Goal: Find specific page/section: Find specific page/section

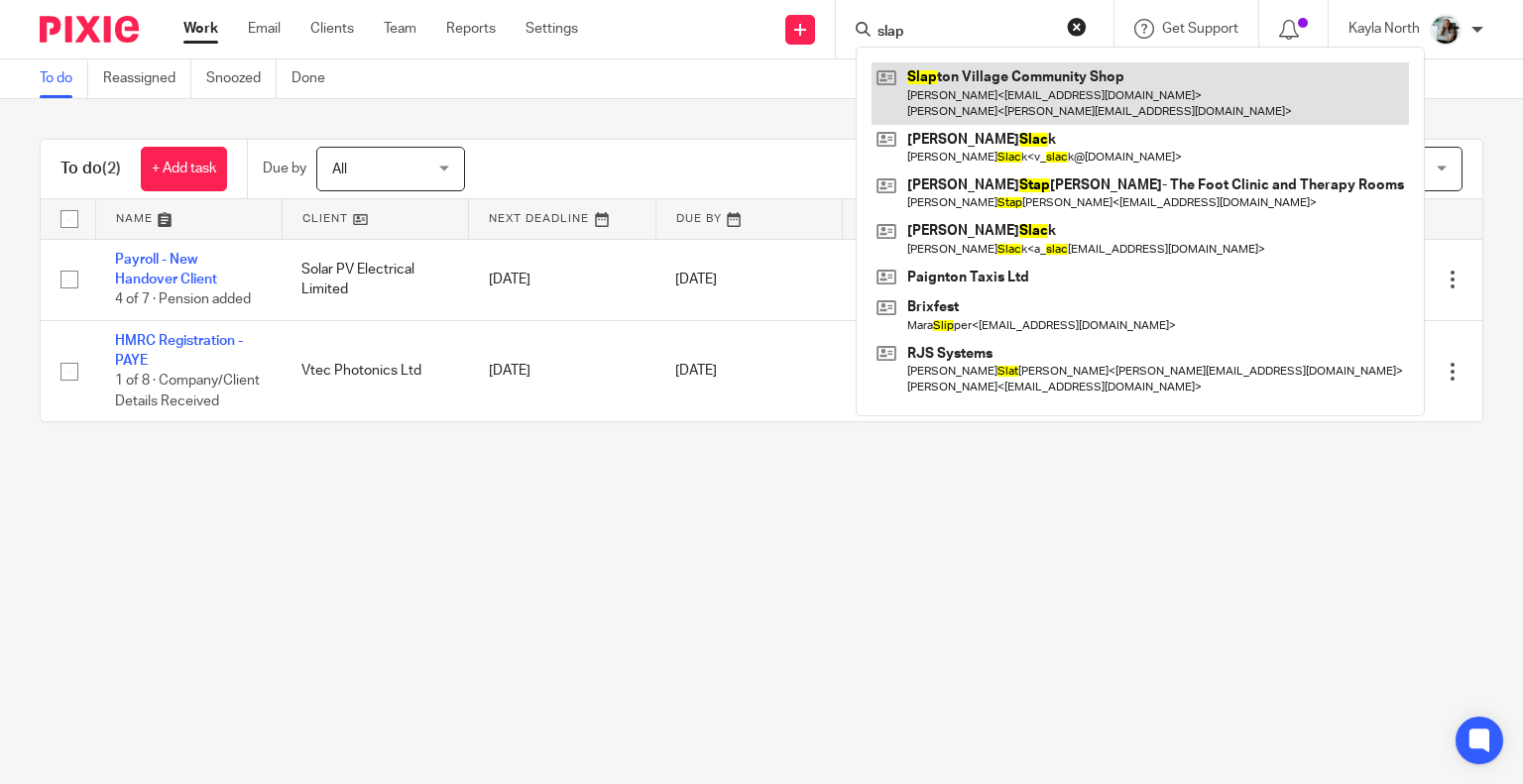
type input "slap"
click at [999, 103] on link at bounding box center [1141, 94] width 538 height 62
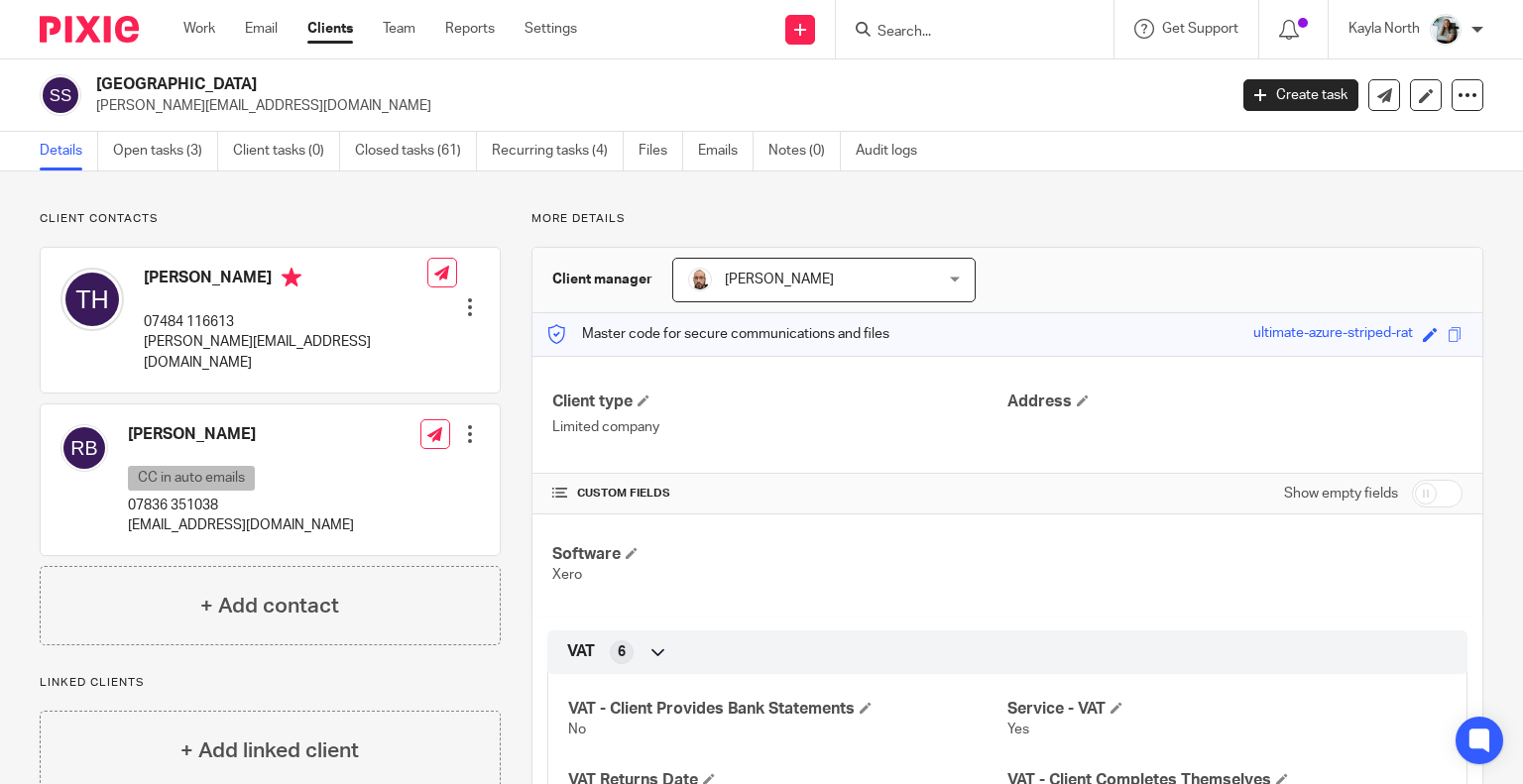
drag, startPoint x: 80, startPoint y: 16, endPoint x: 80, endPoint y: 1, distance: 15.0
click at [80, 16] on img at bounding box center [90, 29] width 100 height 27
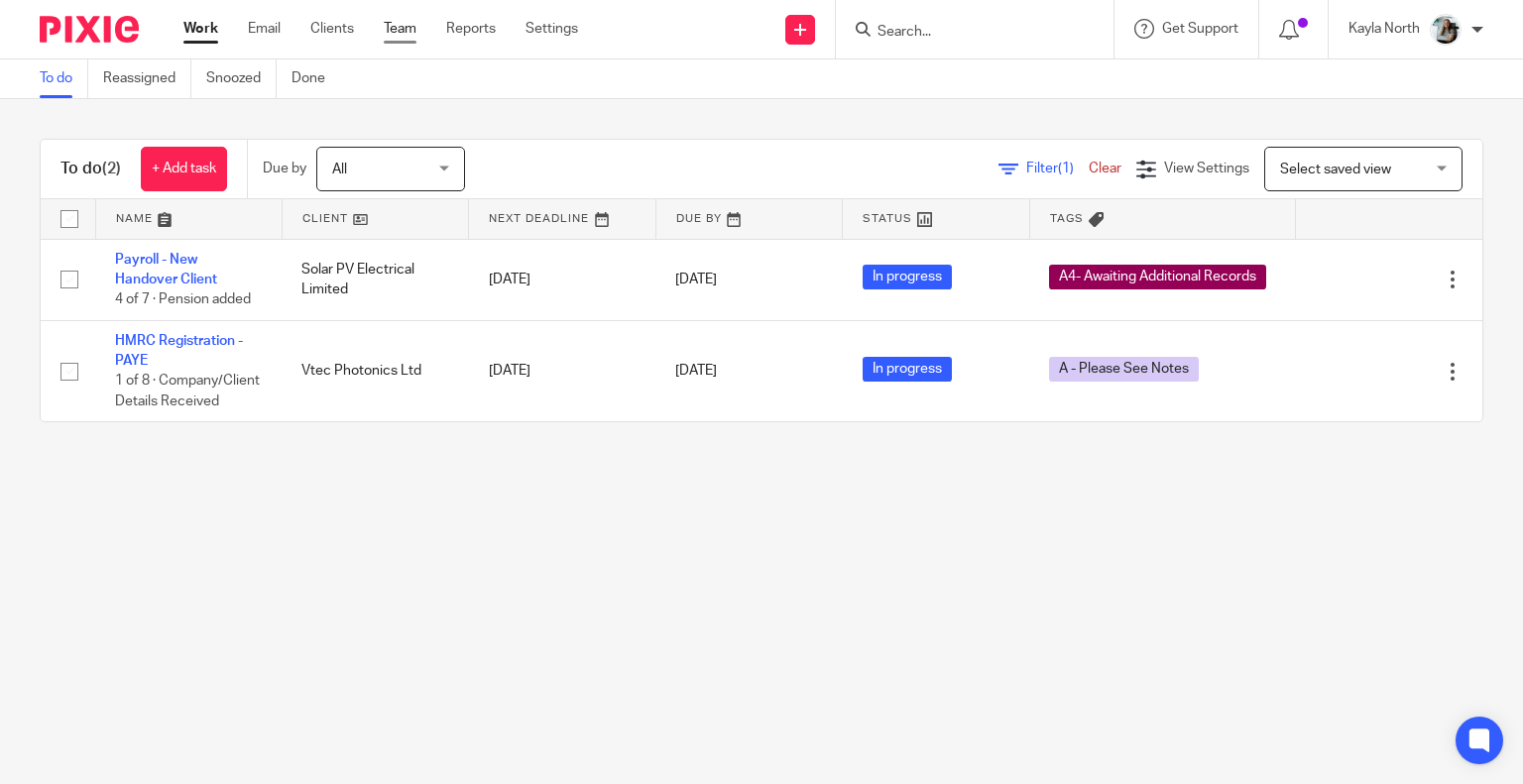
click at [388, 39] on link "Team" at bounding box center [399, 29] width 33 height 20
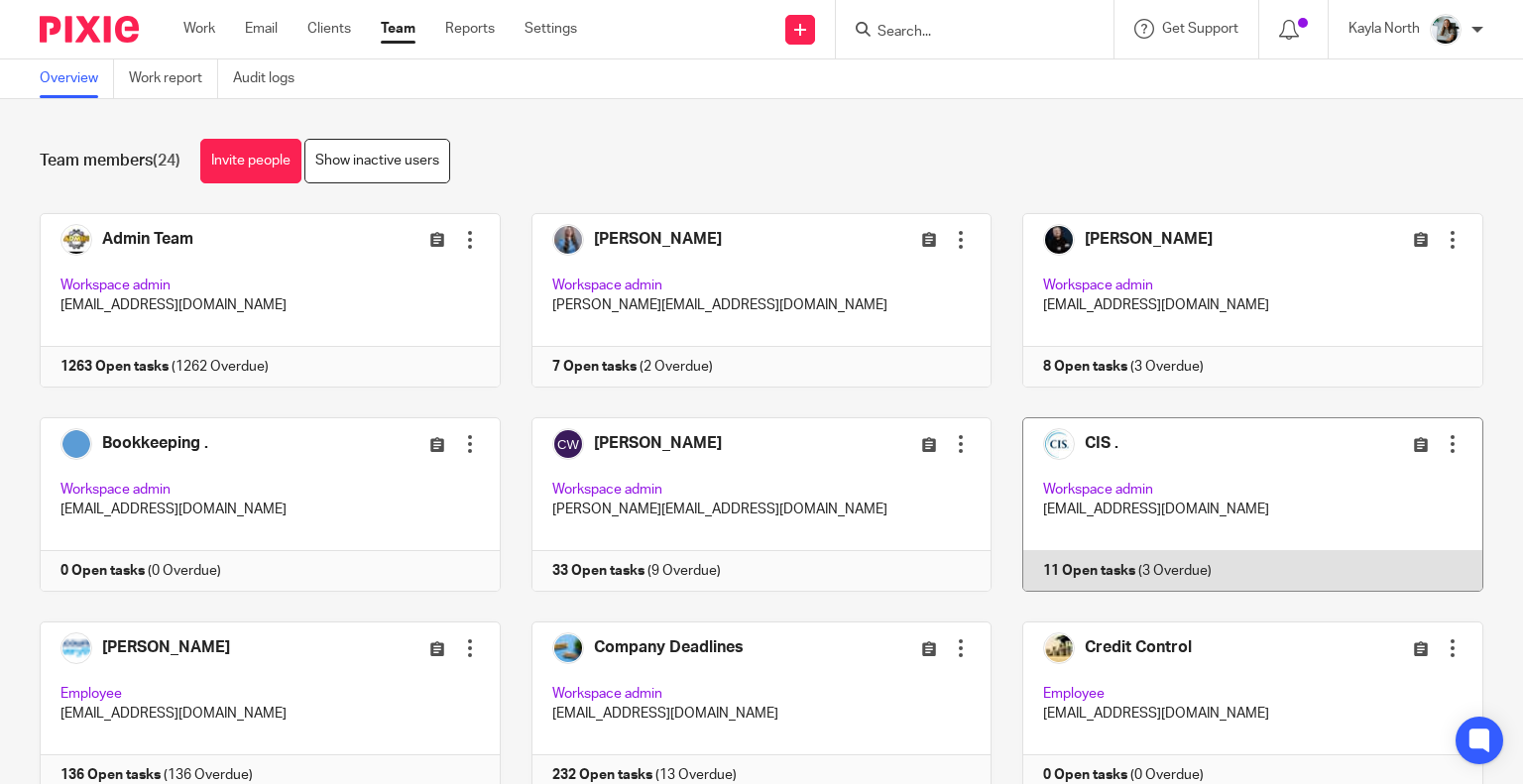
click at [1119, 476] on link at bounding box center [1237, 503] width 492 height 174
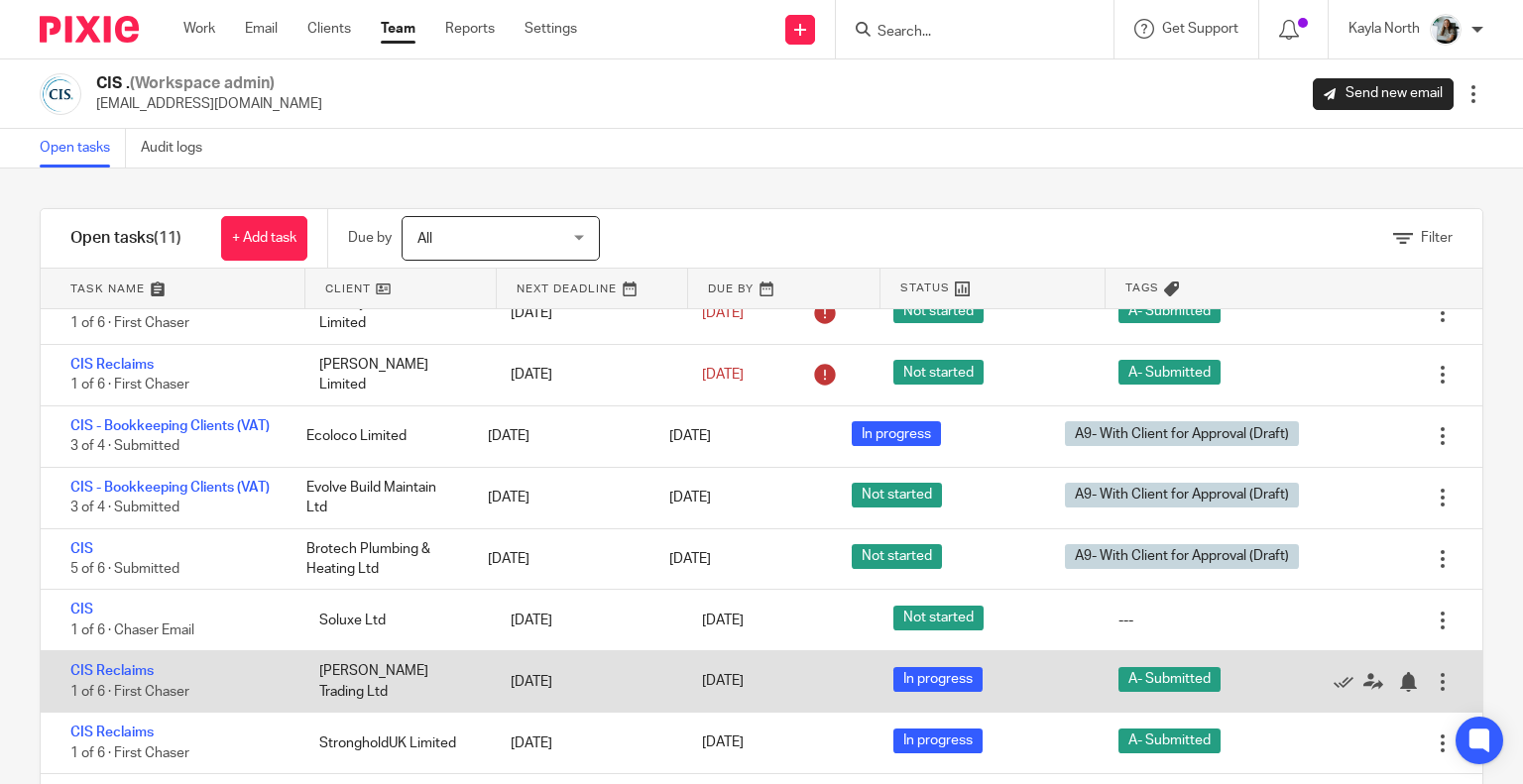
scroll to position [198, 0]
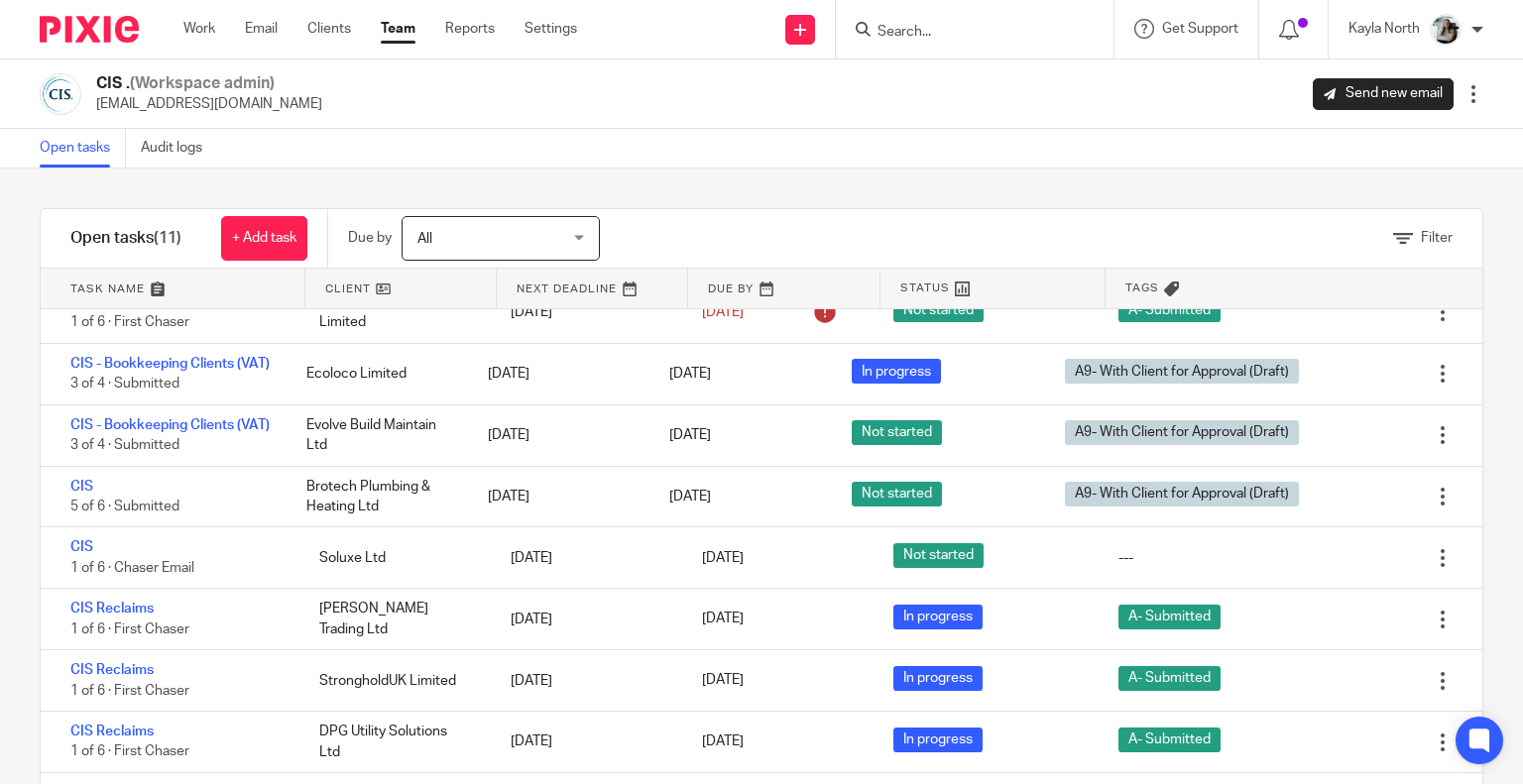
click at [969, 37] on input "Search" at bounding box center [965, 33] width 178 height 18
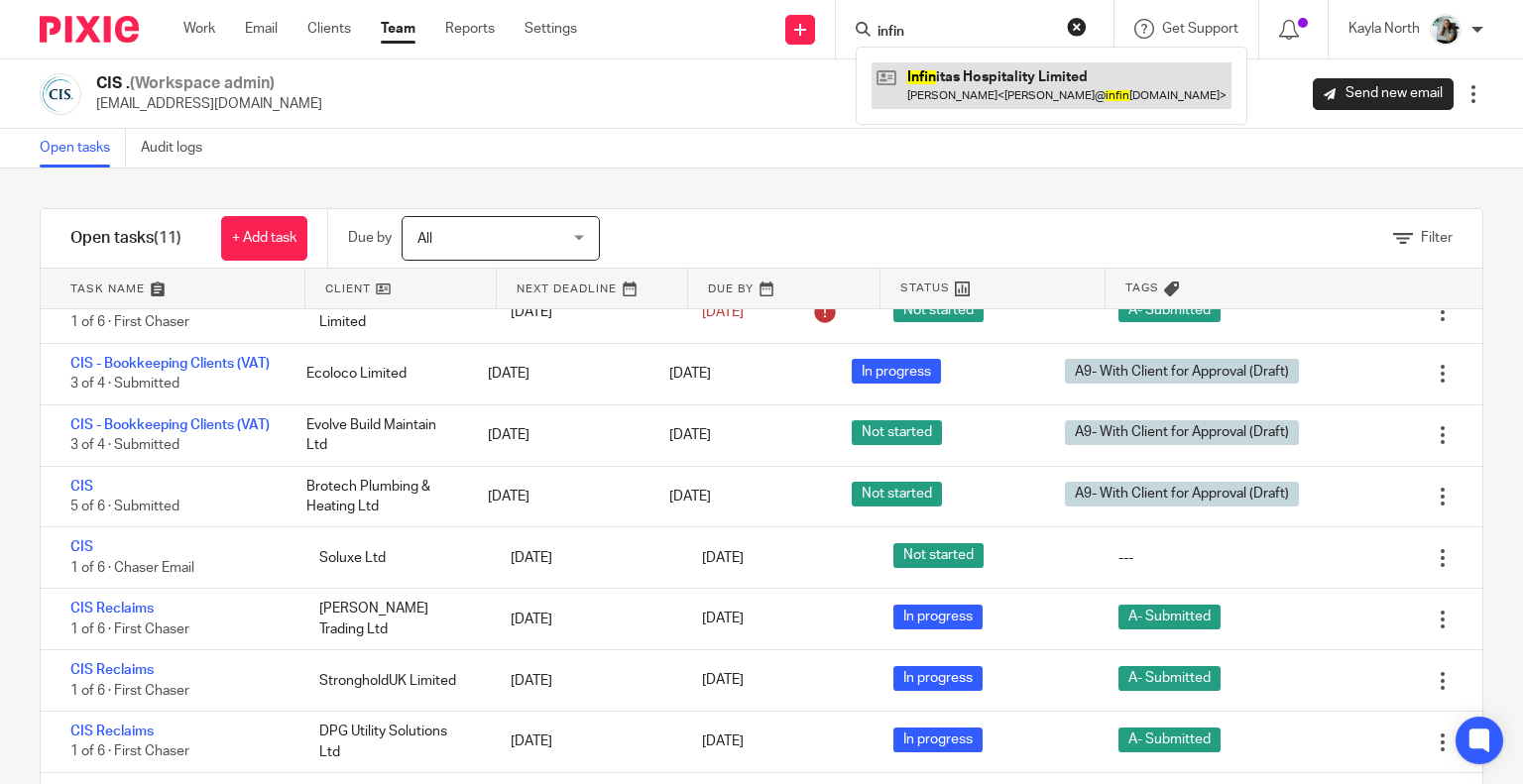
type input "infin"
click at [928, 98] on link at bounding box center [1052, 86] width 360 height 46
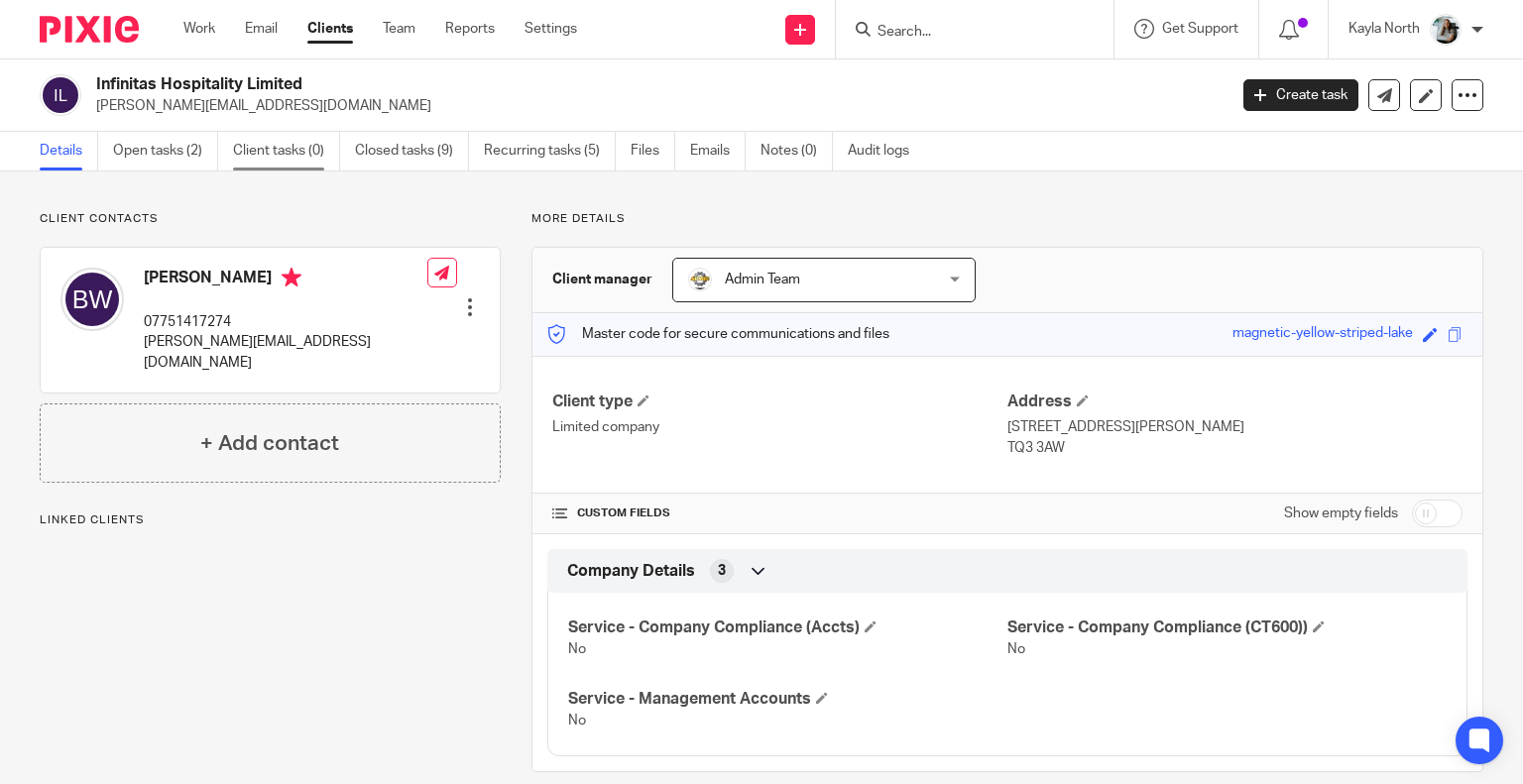
click at [298, 125] on div "Infinitas Hospitality Limited bryan@infinitashospitality.com Create task Update…" at bounding box center [762, 96] width 1523 height 73
click at [453, 149] on link "Closed tasks (9)" at bounding box center [412, 150] width 114 height 39
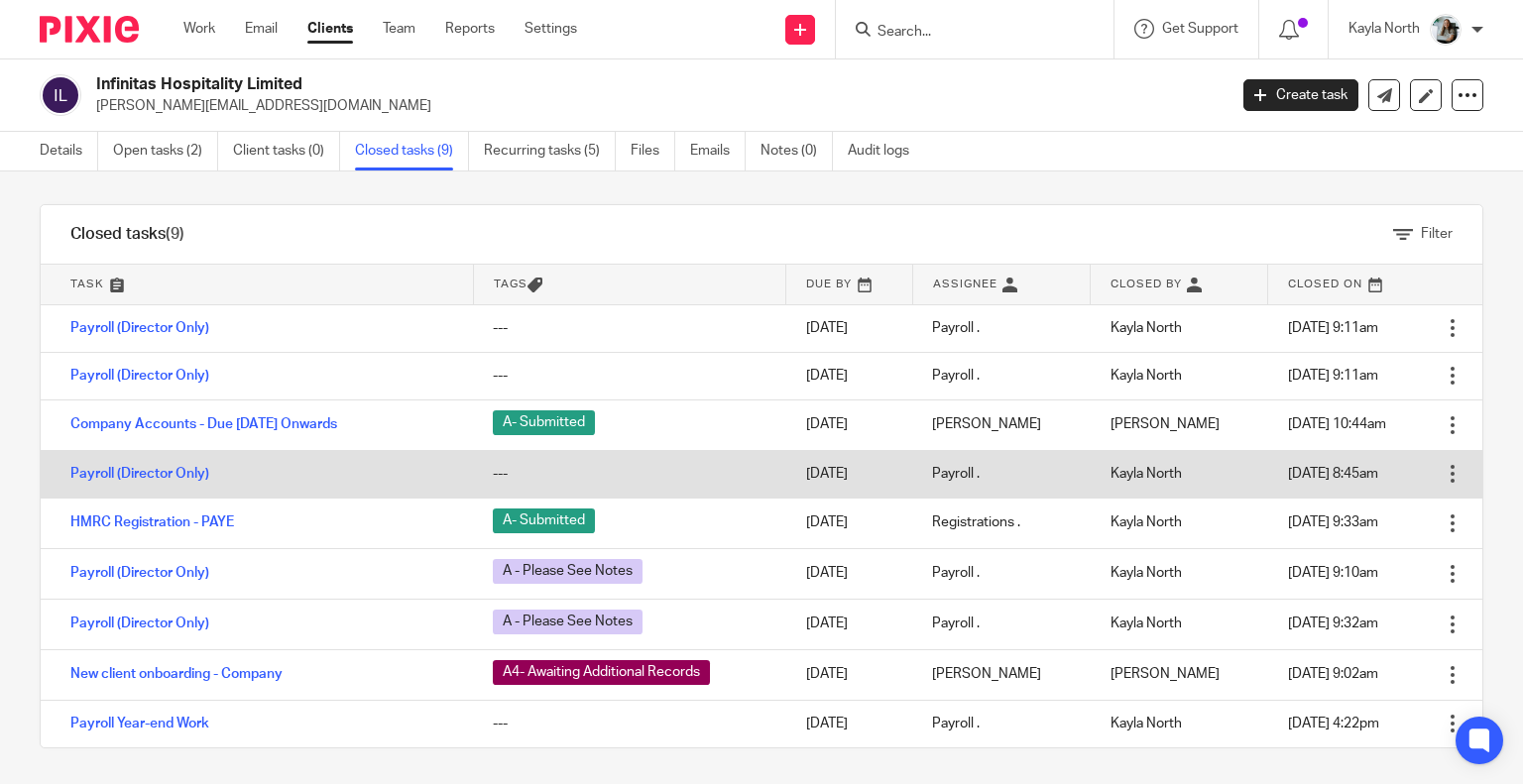
scroll to position [9, 0]
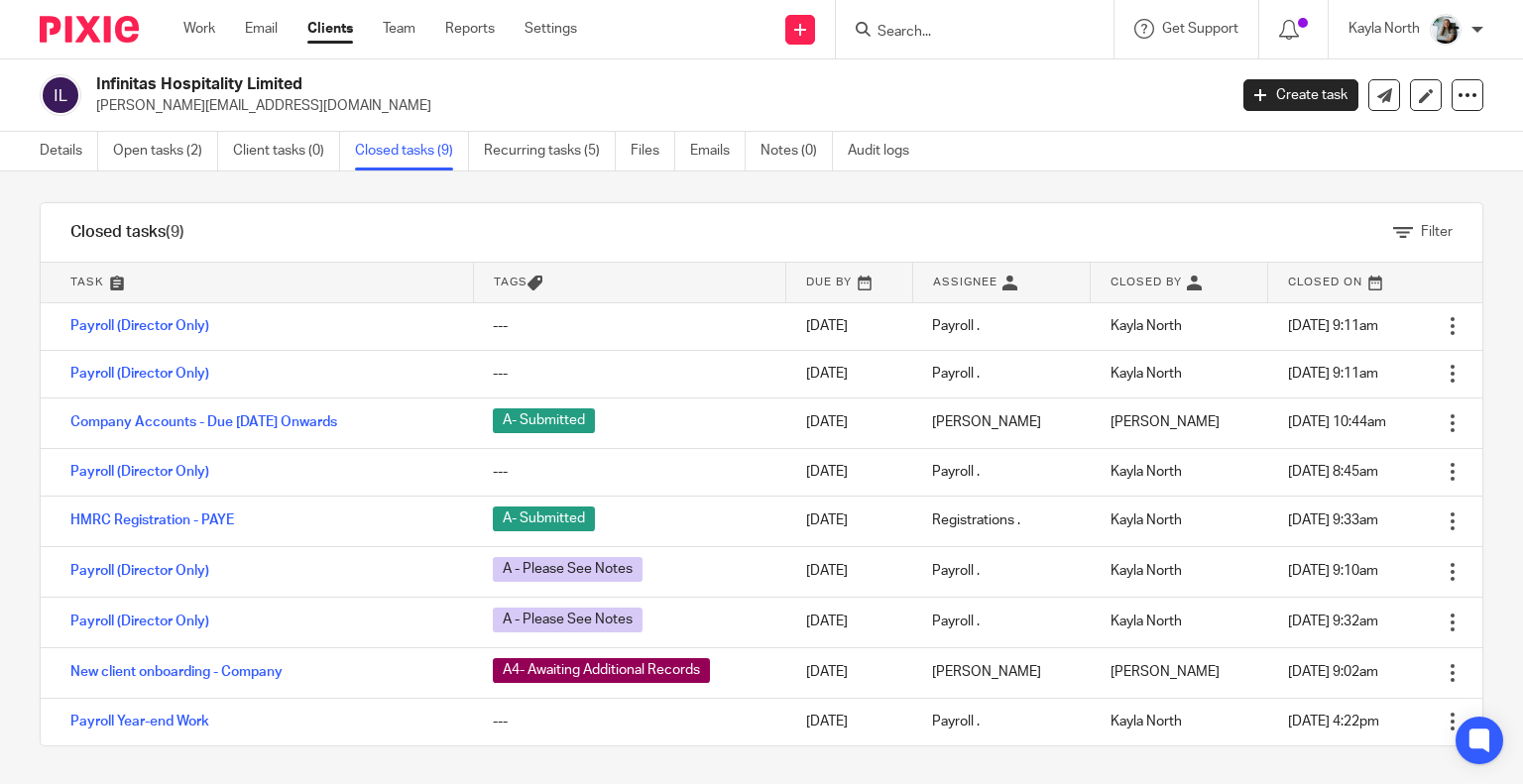
click at [115, 41] on img at bounding box center [90, 29] width 100 height 27
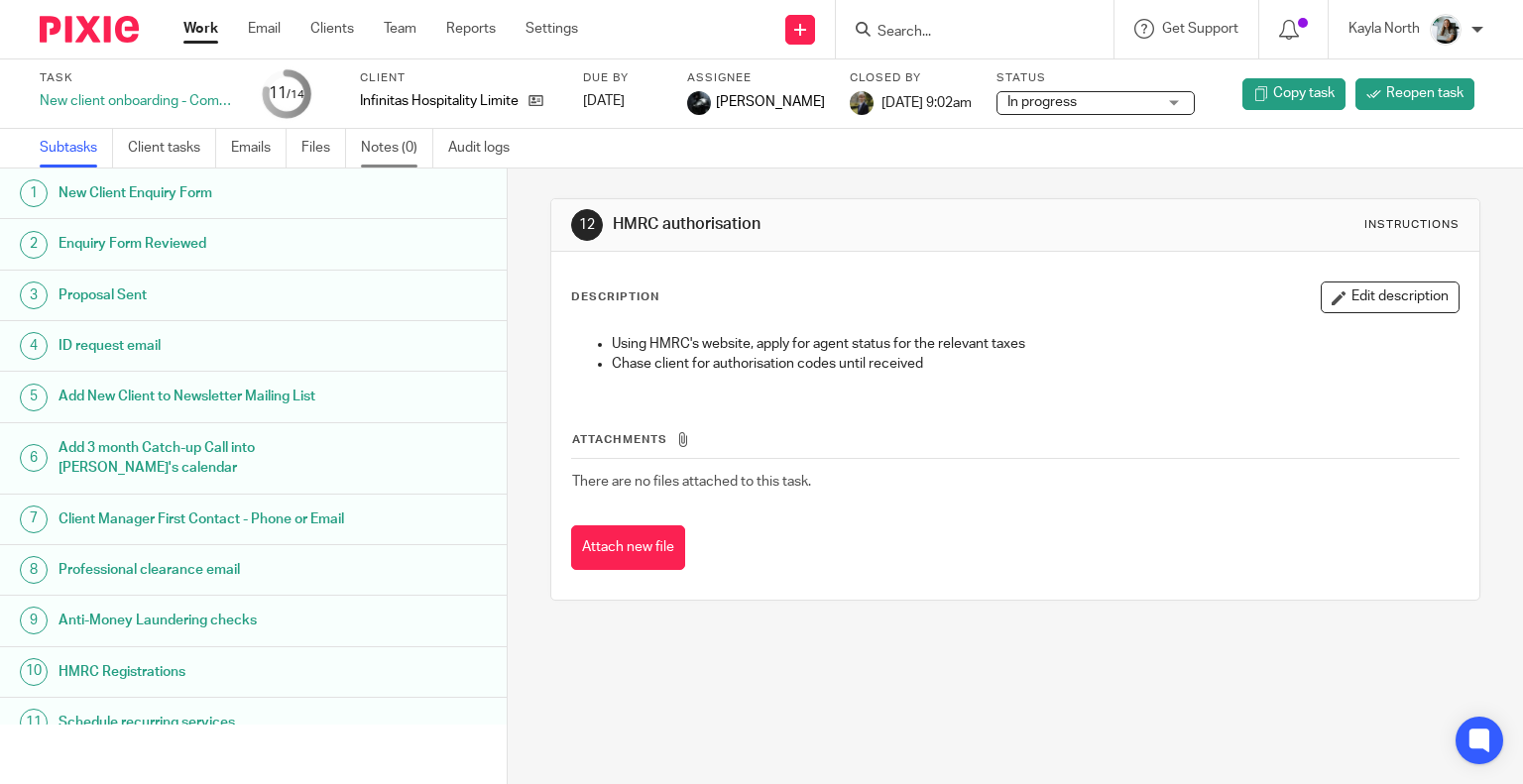
click at [393, 145] on link "Notes (0)" at bounding box center [397, 147] width 73 height 39
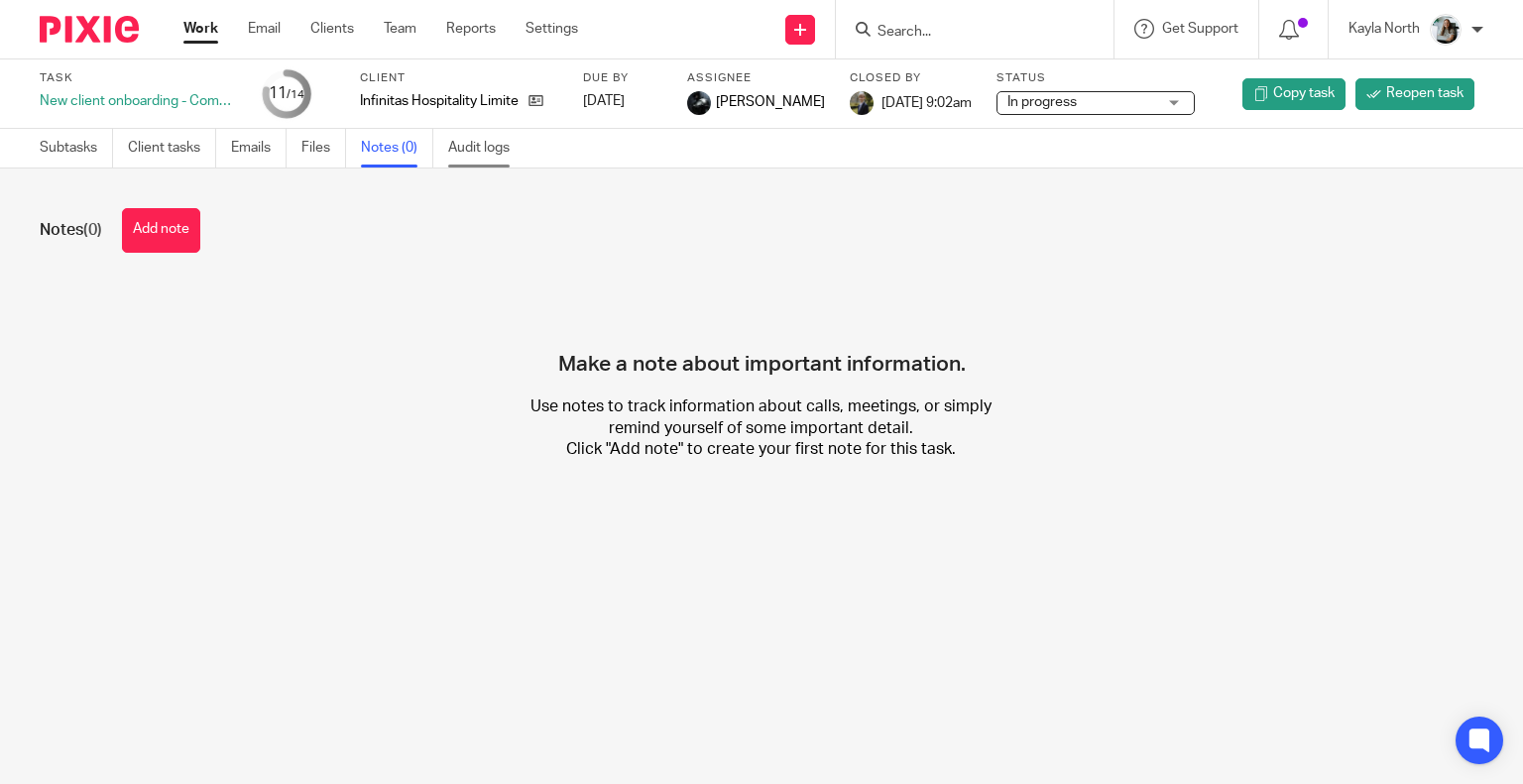
click at [479, 161] on link "Audit logs" at bounding box center [486, 147] width 77 height 39
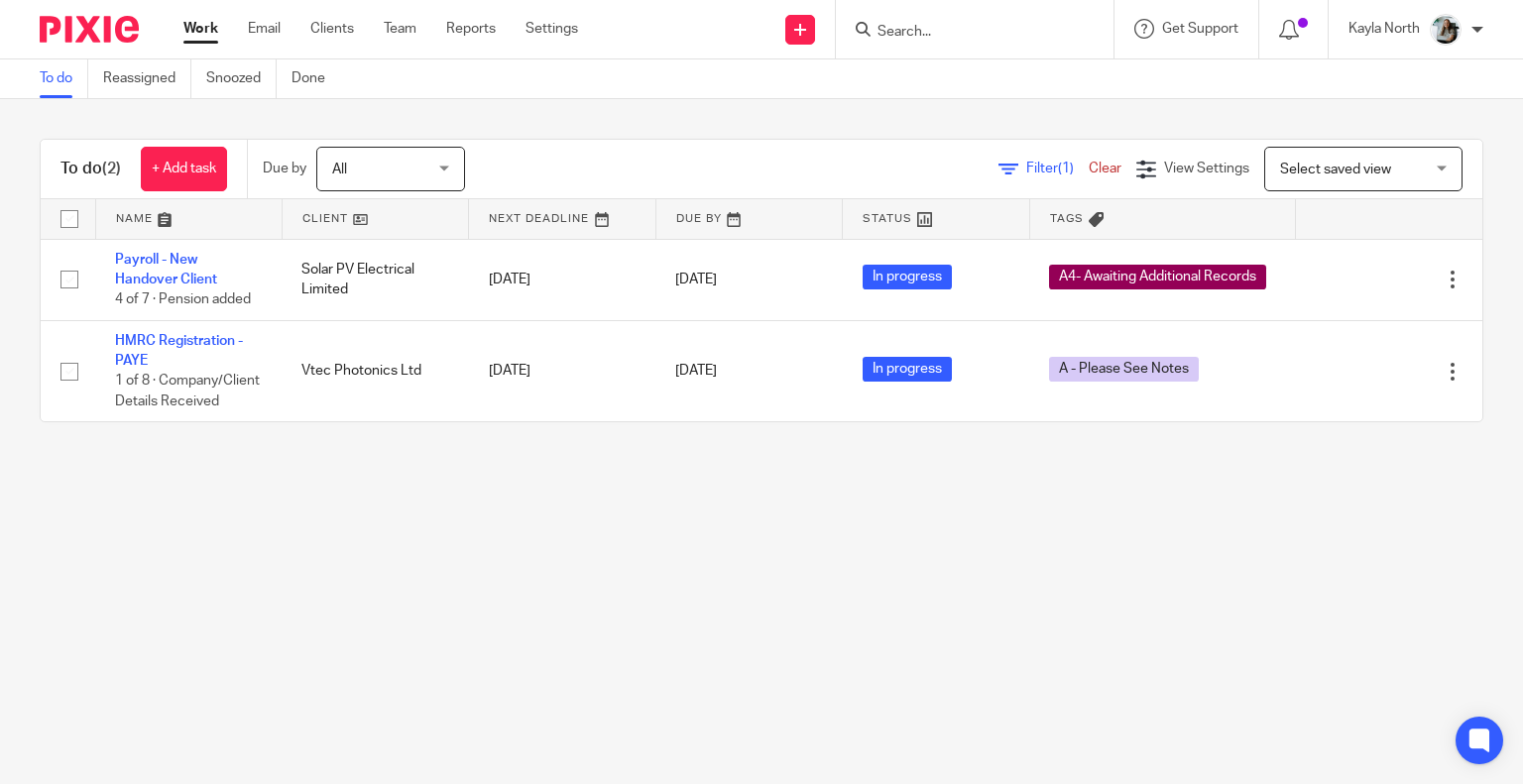
click at [928, 27] on input "Search" at bounding box center [965, 33] width 178 height 18
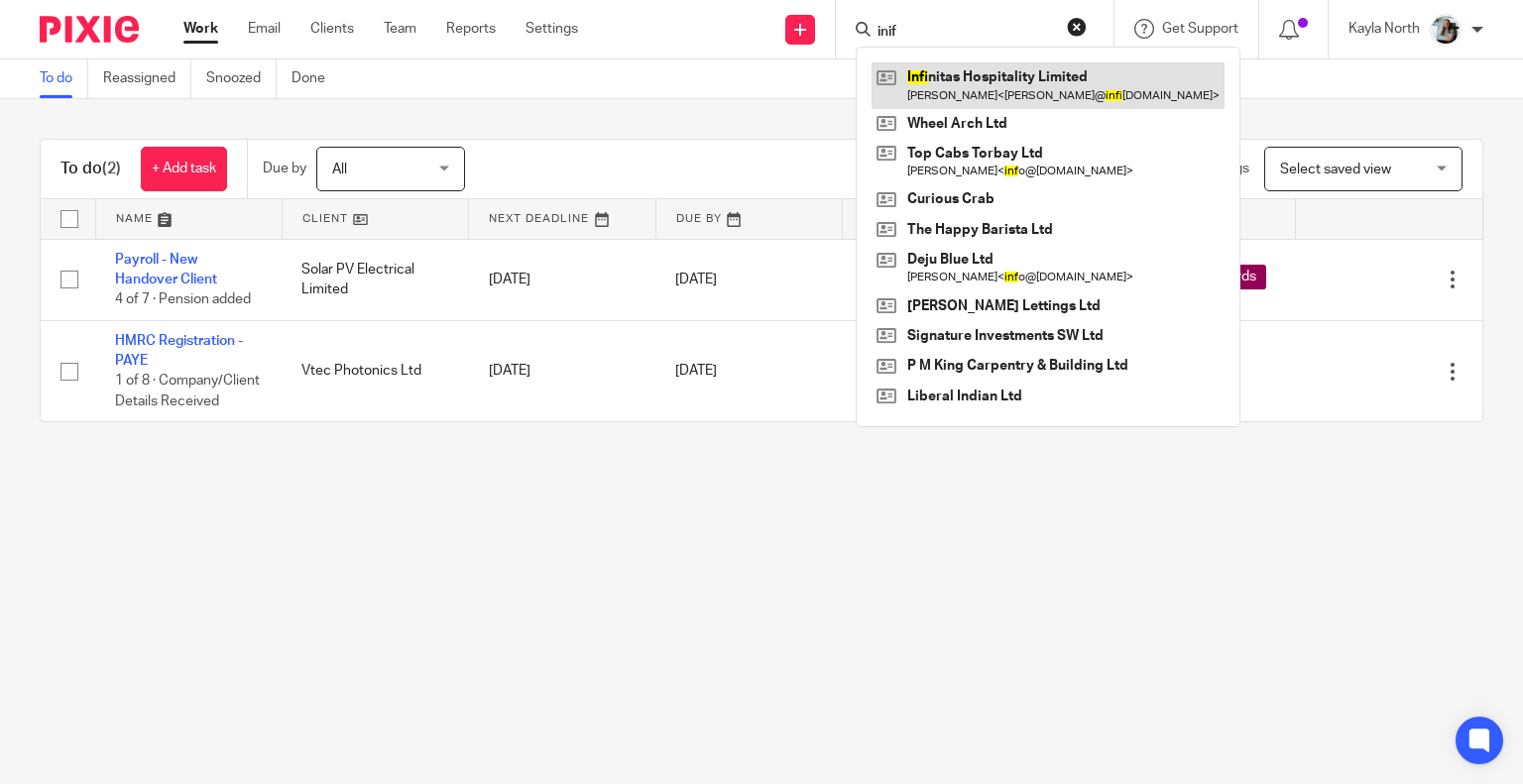
type input "inif"
click at [936, 87] on link at bounding box center [1048, 86] width 353 height 46
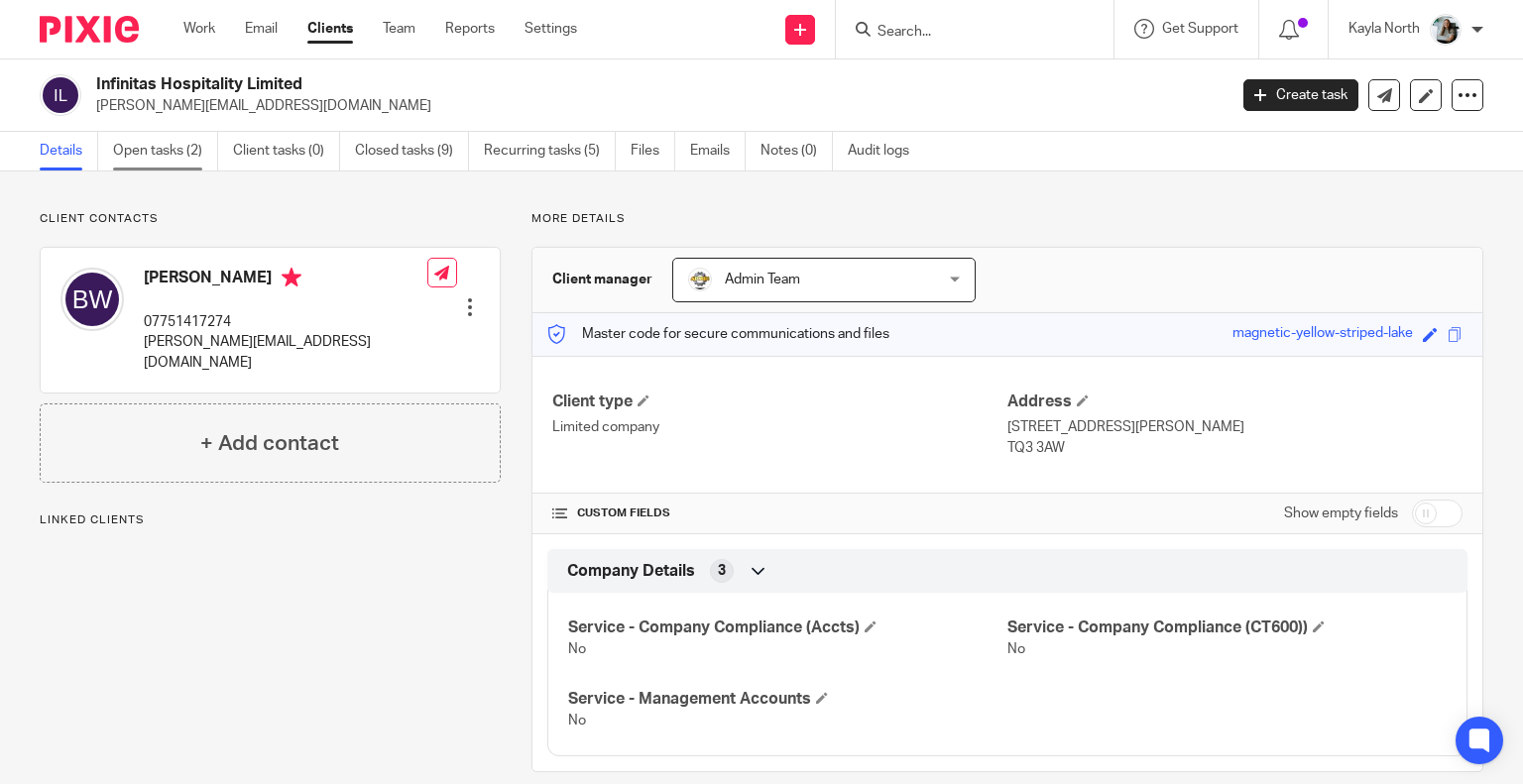
click at [194, 149] on link "Open tasks (2)" at bounding box center [166, 150] width 106 height 39
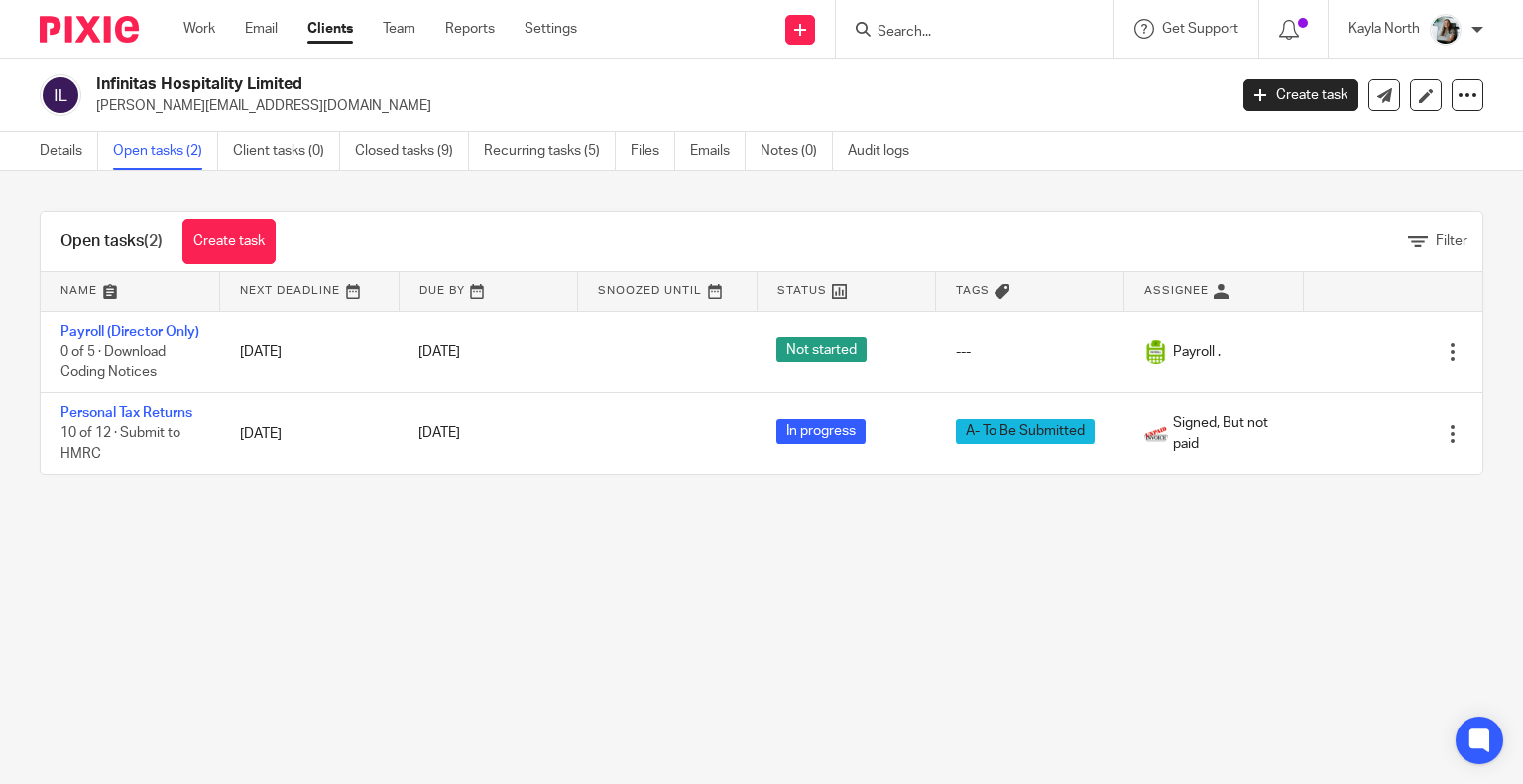
click at [68, 16] on img at bounding box center [90, 29] width 100 height 27
